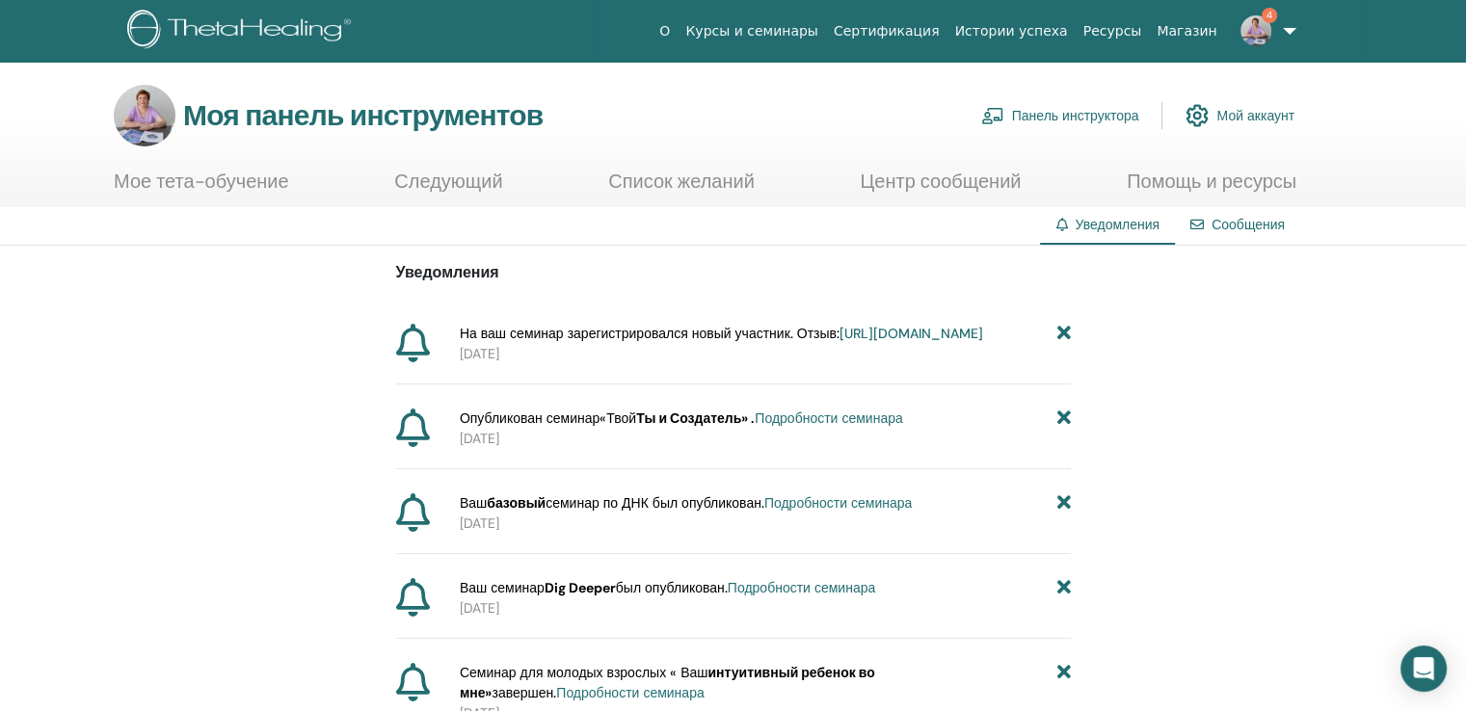
click at [840, 342] on font "https://member.thetahealing.com/instructor/seminar/373481/attendees" at bounding box center [912, 333] width 144 height 17
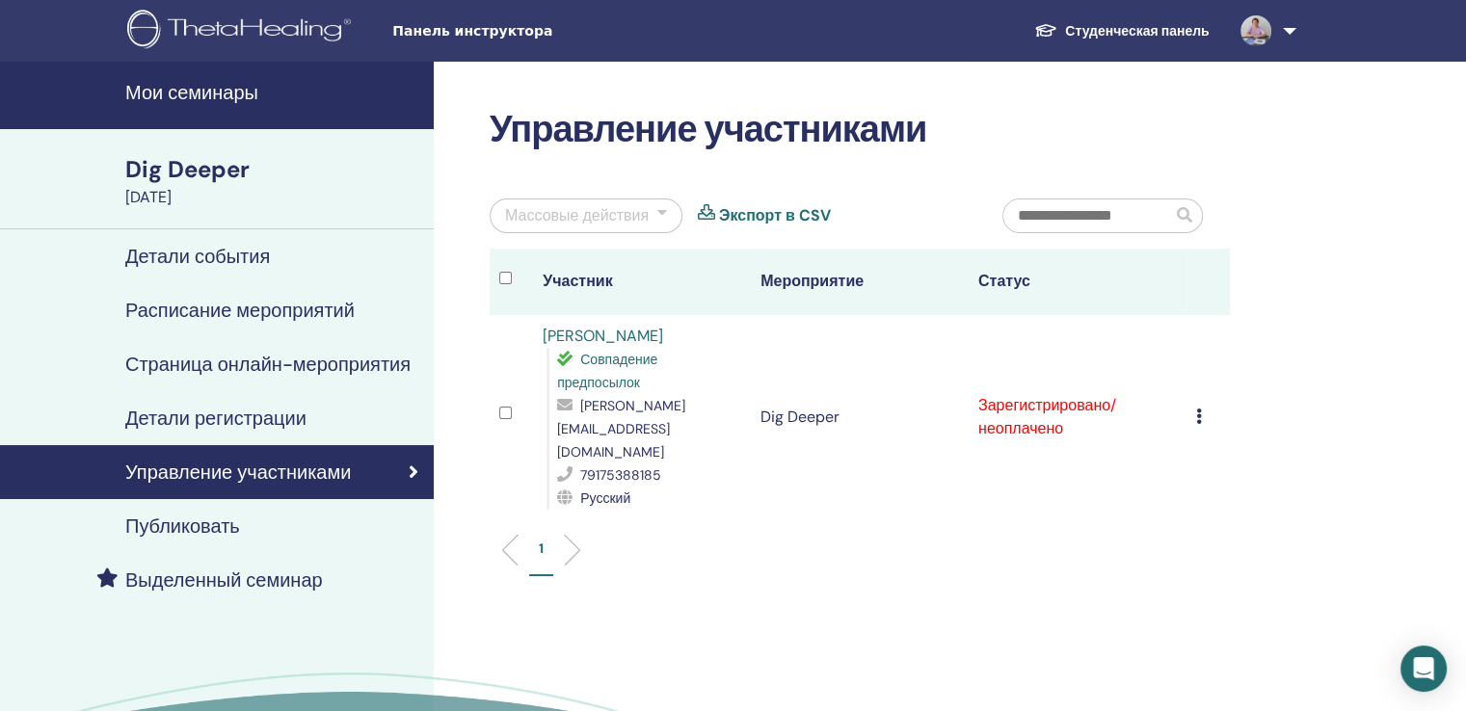
click at [1196, 409] on icon at bounding box center [1199, 416] width 6 height 15
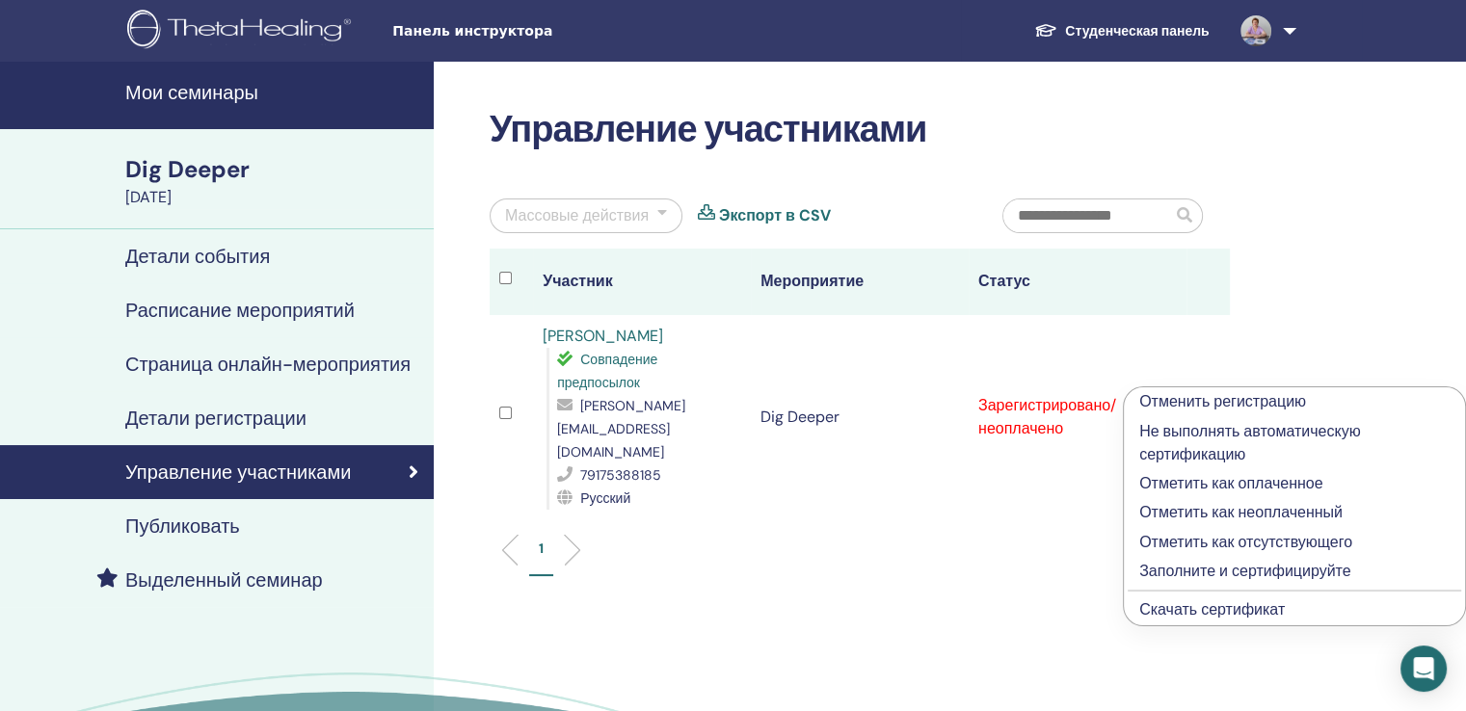
click at [1166, 565] on p "Заполните и сертифицируйте" at bounding box center [1294, 571] width 310 height 23
